Goal: Task Accomplishment & Management: Complete application form

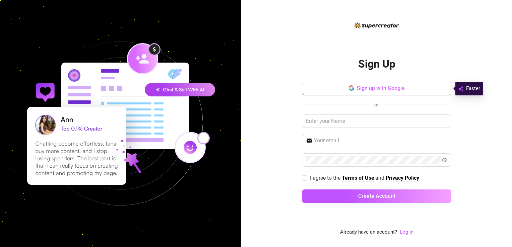
click at [356, 93] on button "Sign up with Google" at bounding box center [376, 88] width 149 height 13
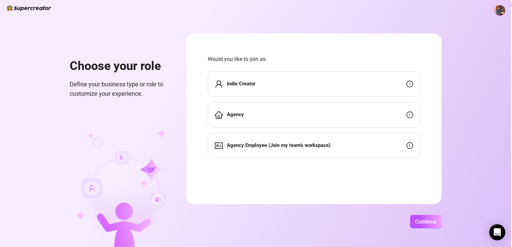
click at [317, 85] on div "Indie Creator" at bounding box center [314, 83] width 212 height 25
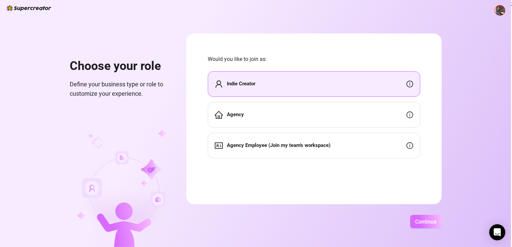
click at [431, 223] on span "Continue" at bounding box center [425, 222] width 21 height 6
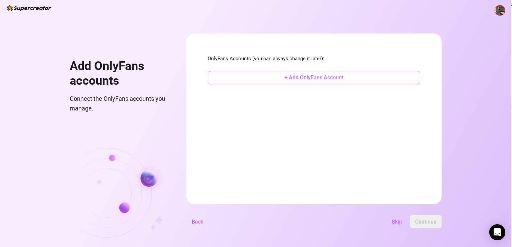
click at [323, 81] on button "+ Add OnlyFans Account" at bounding box center [314, 77] width 212 height 13
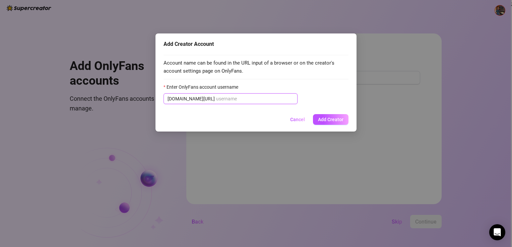
paste input "@officialcowboy_trust"
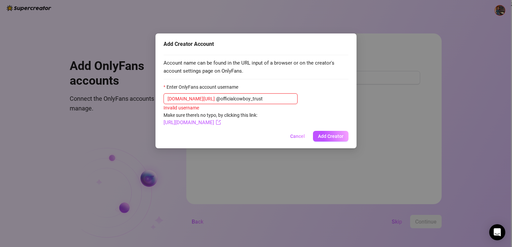
click at [216, 97] on input "@officialcowboy_trust" at bounding box center [254, 98] width 77 height 7
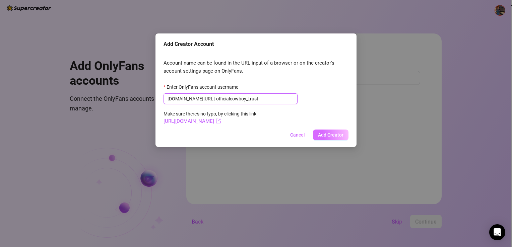
type input "officialcowboy_trust"
click at [334, 132] on span "Add Creator" at bounding box center [330, 134] width 25 height 5
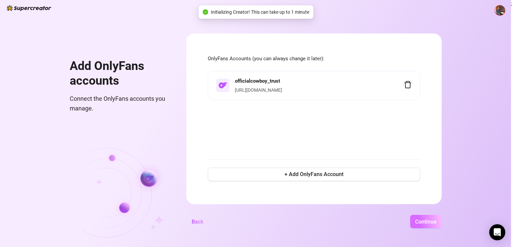
click at [428, 223] on span "Continue" at bounding box center [425, 222] width 21 height 6
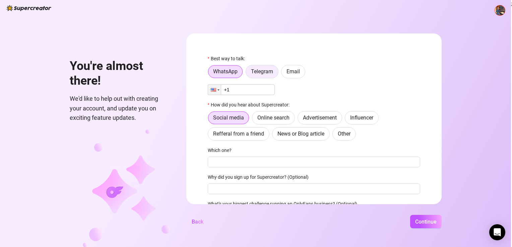
click at [257, 71] on span "Telegram" at bounding box center [262, 71] width 22 height 6
click at [248, 73] on input "Telegram" at bounding box center [248, 73] width 0 height 0
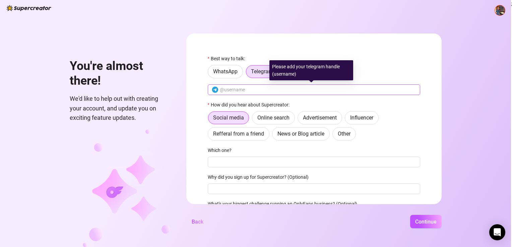
click at [240, 84] on span at bounding box center [314, 89] width 212 height 11
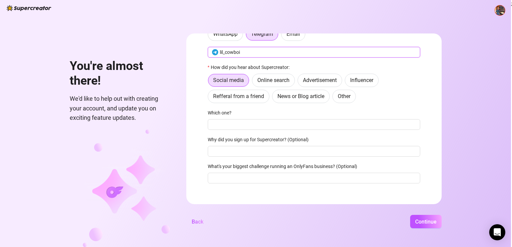
scroll to position [38, 0]
type input "lil_cowboi"
click at [268, 80] on span "Online search" at bounding box center [273, 80] width 32 height 6
click at [254, 82] on input "Online search" at bounding box center [254, 82] width 0 height 0
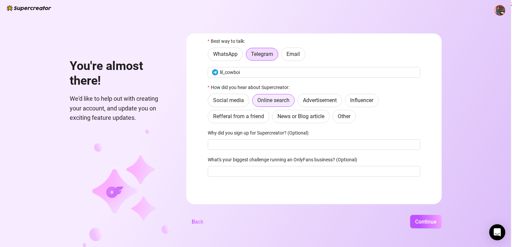
scroll to position [17, 0]
click at [231, 145] on input "Why did you sign up for Supercreator? (Optional)" at bounding box center [314, 144] width 212 height 11
type input "only fans help"
click at [247, 171] on input "What's your biggest challenge running an OnlyFans business? (Optional)" at bounding box center [314, 171] width 212 height 11
type input "talking with my fans"
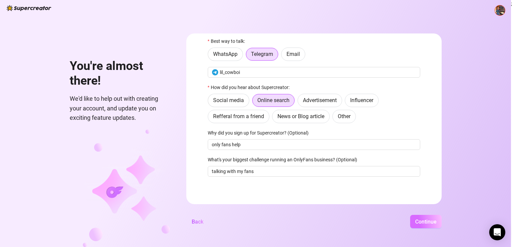
click at [429, 218] on button "Continue" at bounding box center [426, 221] width 32 height 13
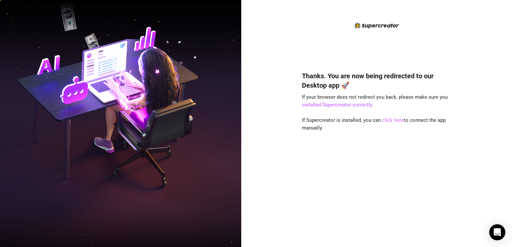
click at [391, 121] on link "click here" at bounding box center [393, 120] width 22 height 6
click at [391, 120] on link "click here" at bounding box center [393, 120] width 22 height 6
click at [399, 121] on link "click here" at bounding box center [393, 120] width 22 height 6
